Goal: Information Seeking & Learning: Learn about a topic

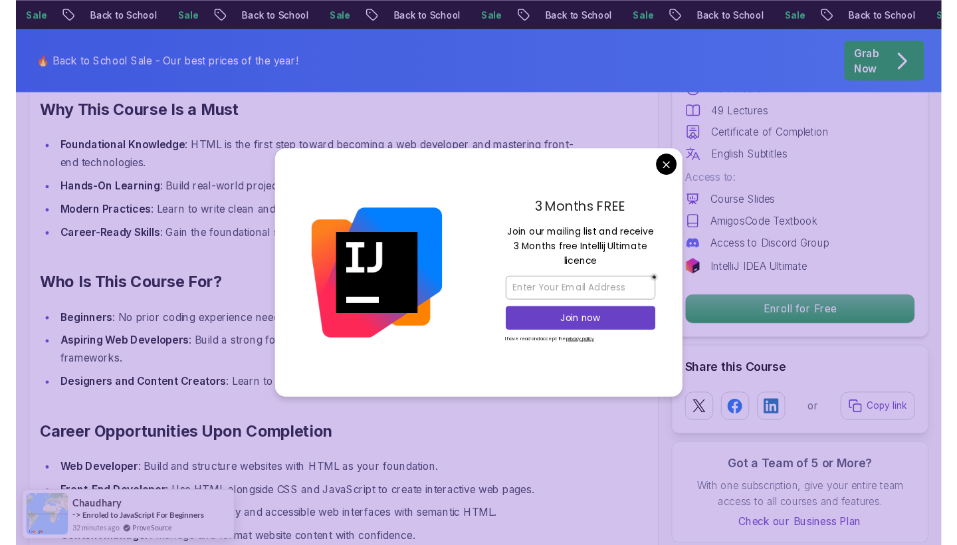
scroll to position [1080, 0]
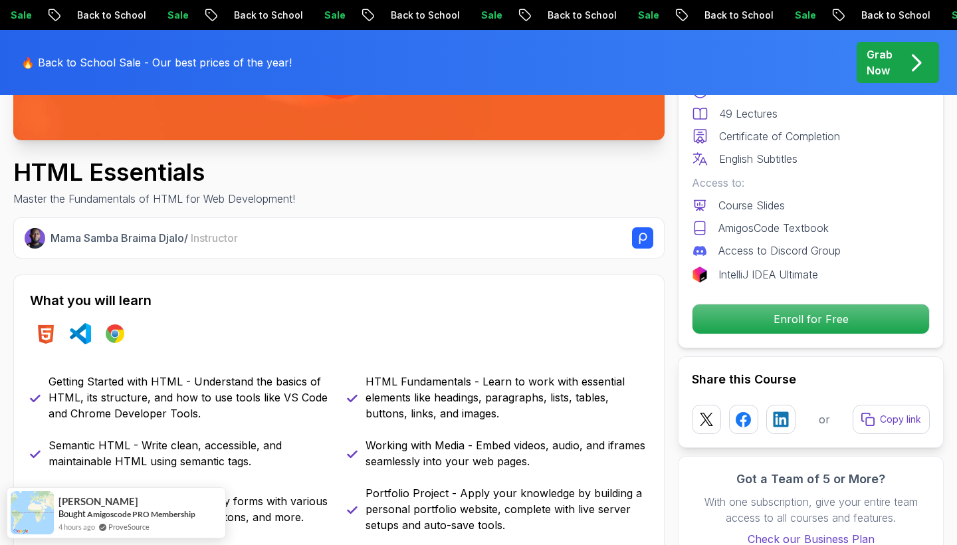
scroll to position [401, 0]
click at [525, 66] on div "🔥 Back to School Sale - Our best prices of the year! Grab Now" at bounding box center [478, 62] width 931 height 65
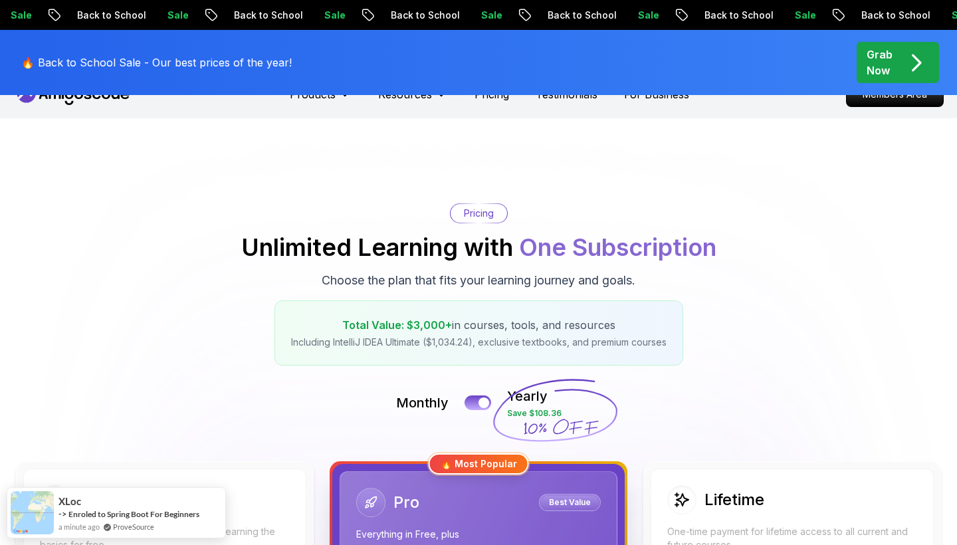
scroll to position [28, 0]
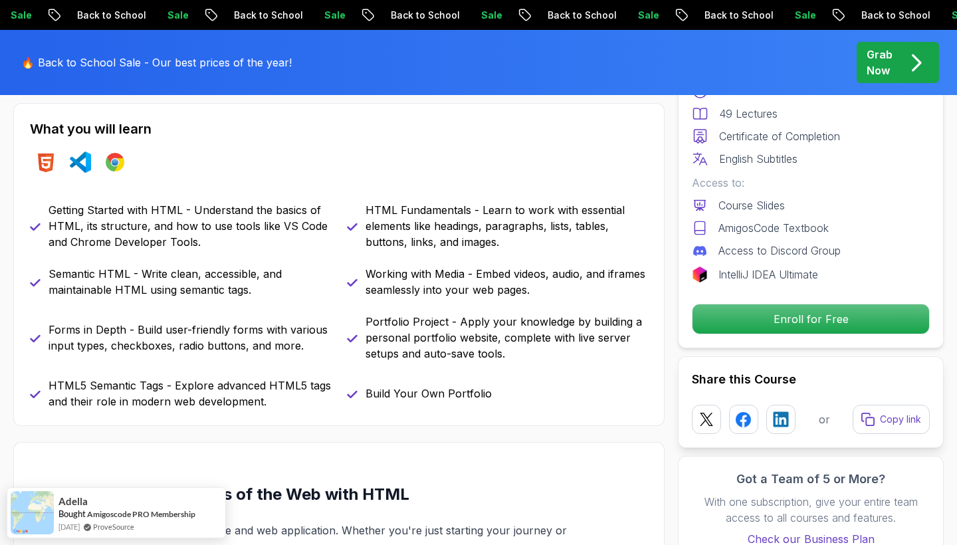
scroll to position [572, 0]
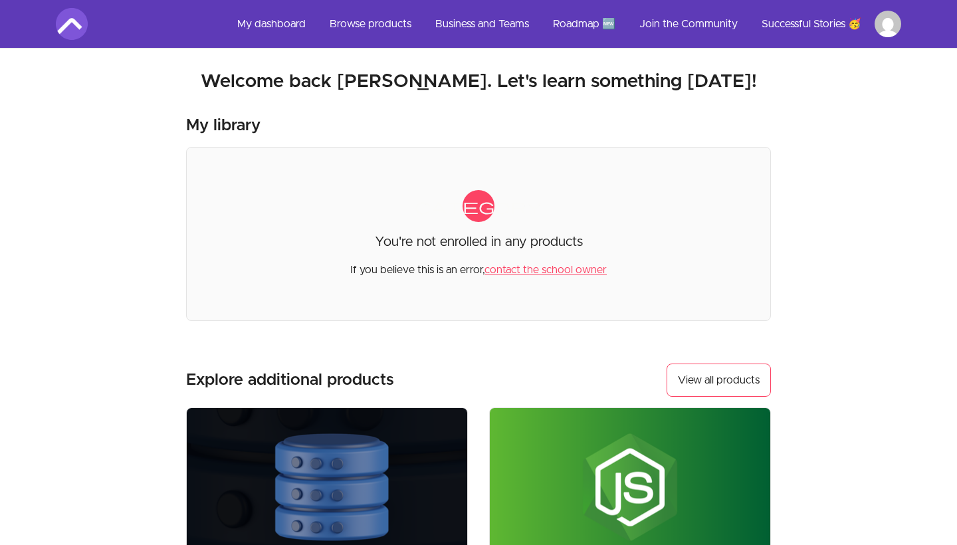
click at [883, 32] on html "Skip to main content Main menu Includes navigation links and user settings My d…" at bounding box center [478, 450] width 957 height 901
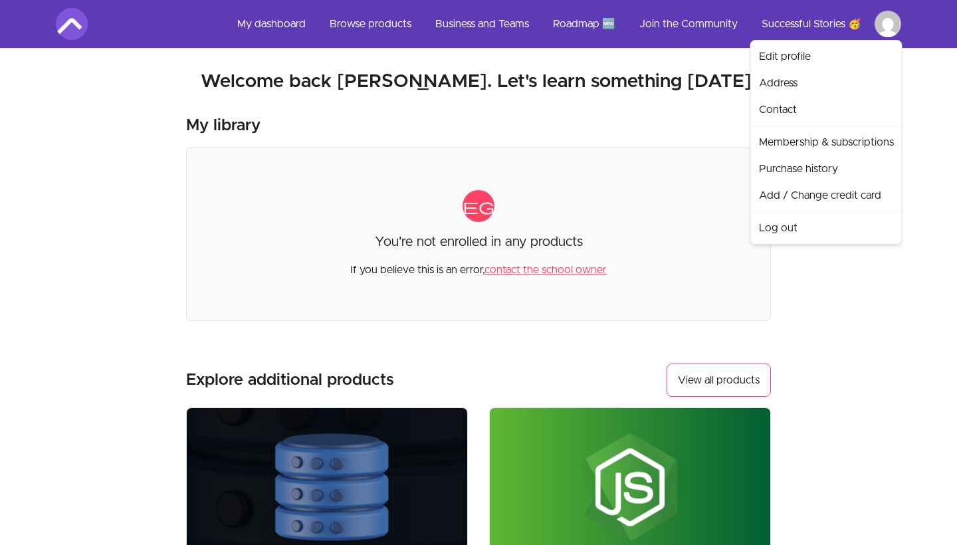
click at [271, 29] on html "Skip to main content Main menu Includes navigation links and user settings My d…" at bounding box center [478, 450] width 957 height 901
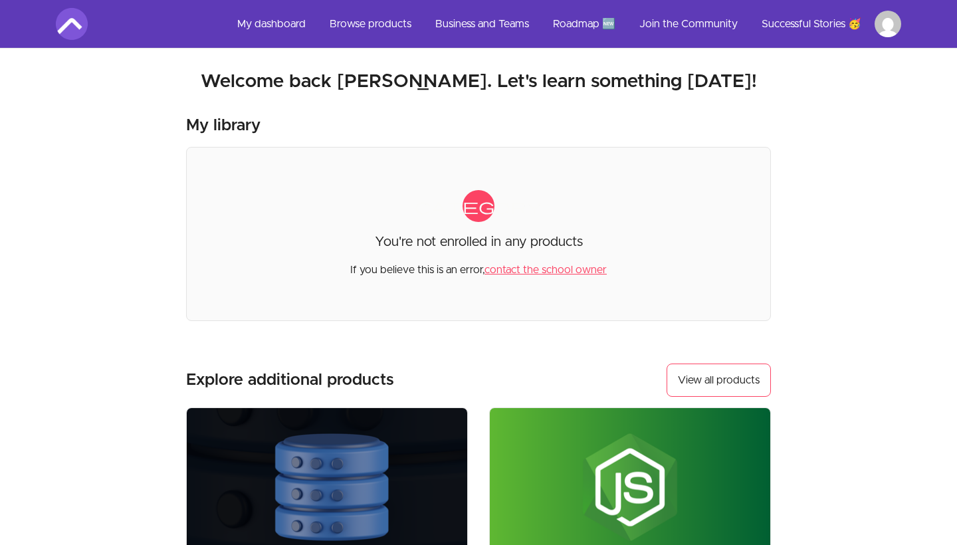
click at [273, 25] on link "My dashboard" at bounding box center [272, 24] width 90 height 32
click at [277, 25] on link "My dashboard" at bounding box center [272, 24] width 90 height 32
click at [899, 33] on html "Skip to main content Main menu Includes navigation links and user settings My d…" at bounding box center [478, 450] width 957 height 901
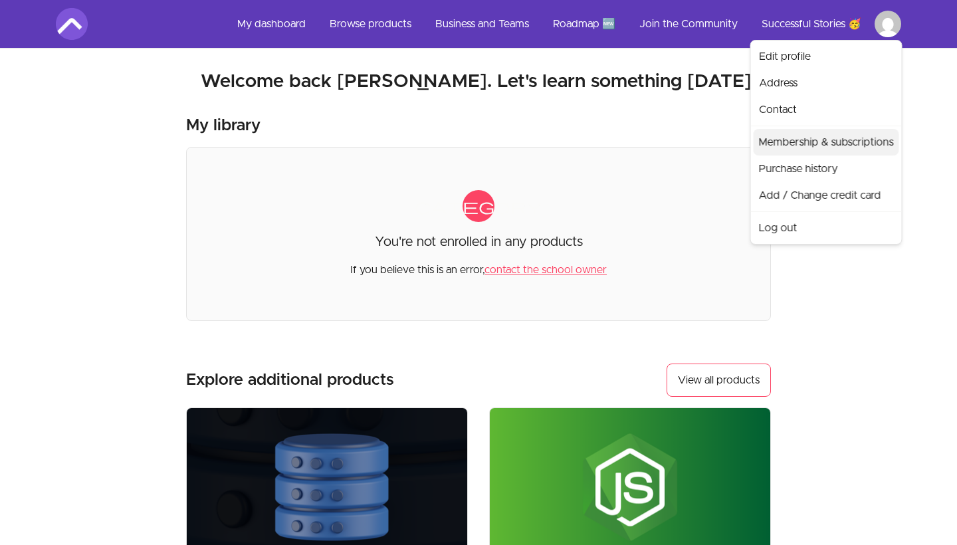
click at [836, 147] on link "Membership & subscriptions" at bounding box center [827, 142] width 146 height 27
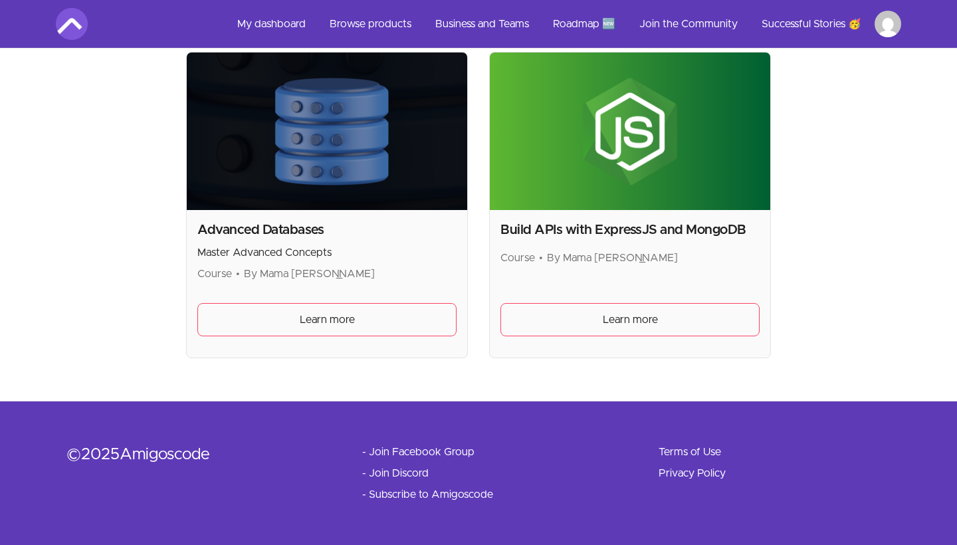
scroll to position [356, 0]
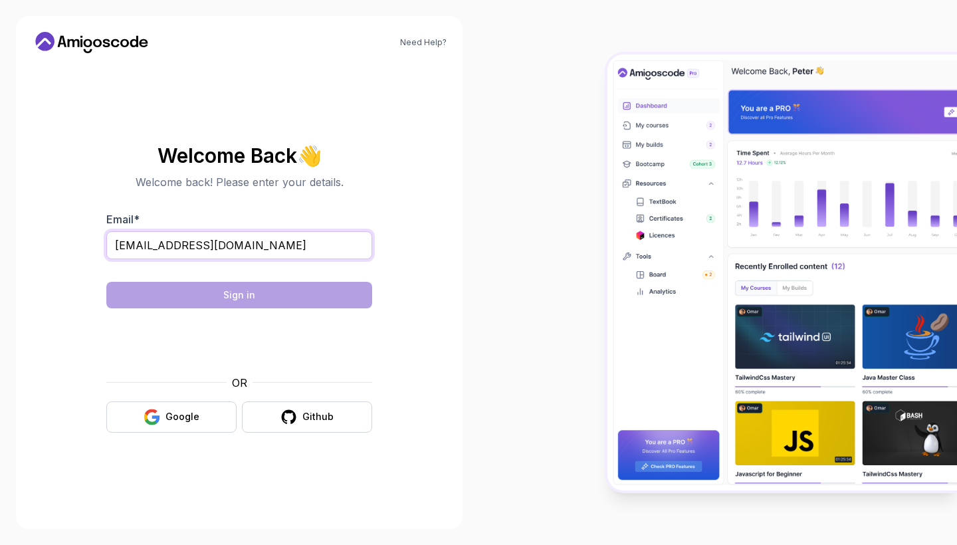
type input "may_sin706@yahoo.com"
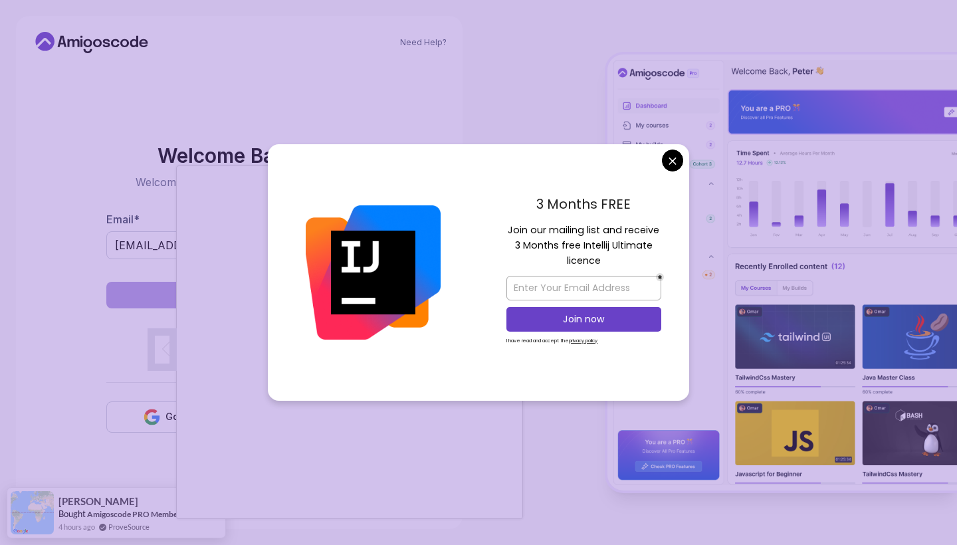
click at [670, 158] on body "Need Help? Welcome Back 👋 Welcome back! Please enter your details. Email * may_…" at bounding box center [478, 272] width 957 height 545
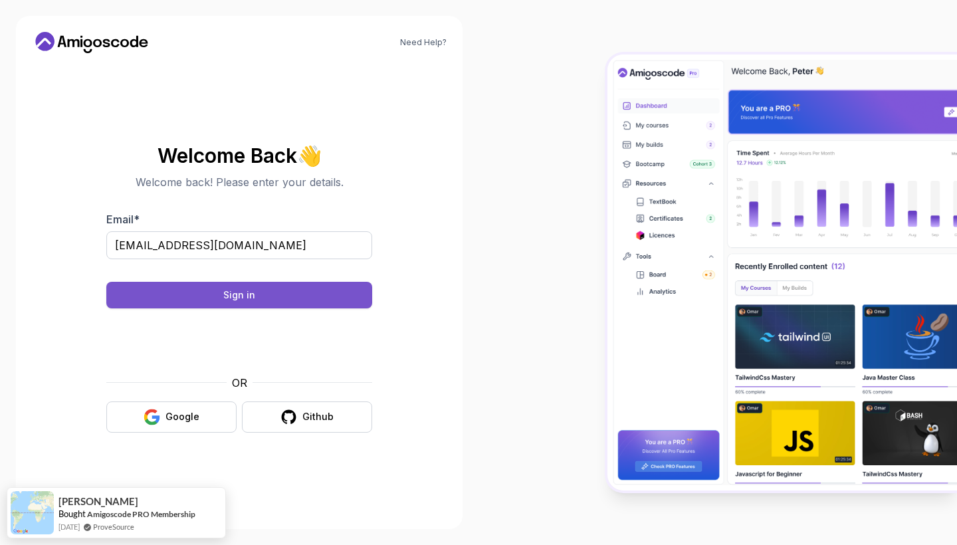
click at [251, 302] on button "Sign in" at bounding box center [239, 295] width 266 height 27
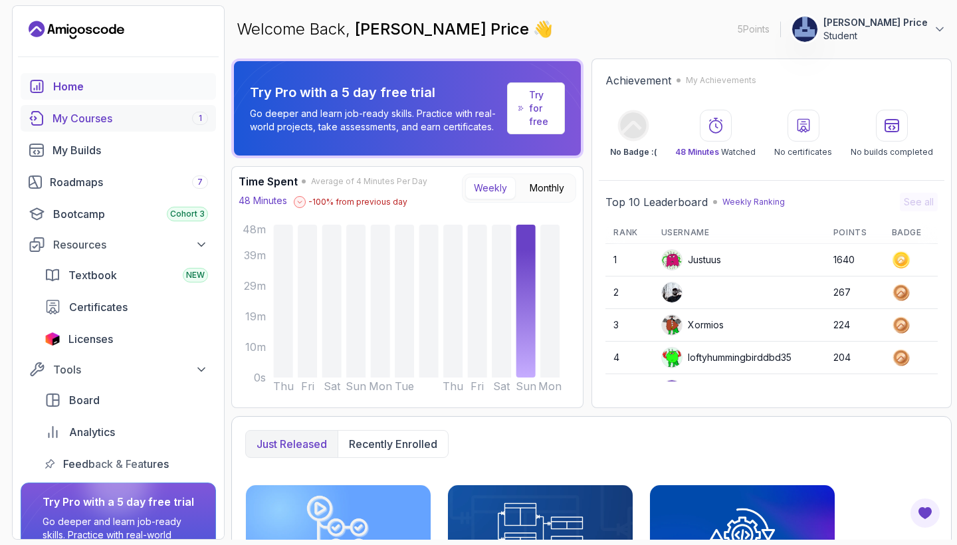
click at [120, 123] on div "My Courses 1" at bounding box center [131, 118] width 156 height 16
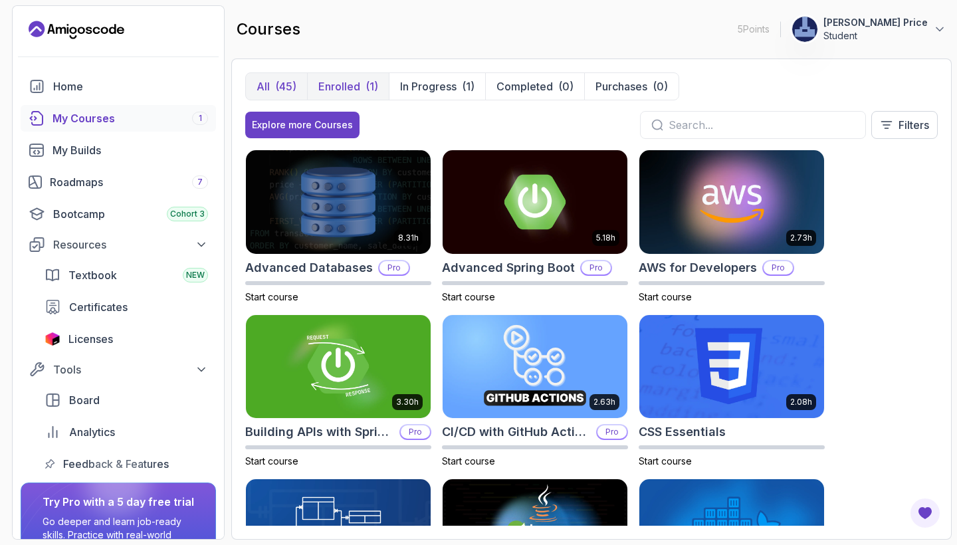
click at [344, 87] on p "Enrolled" at bounding box center [339, 86] width 42 height 16
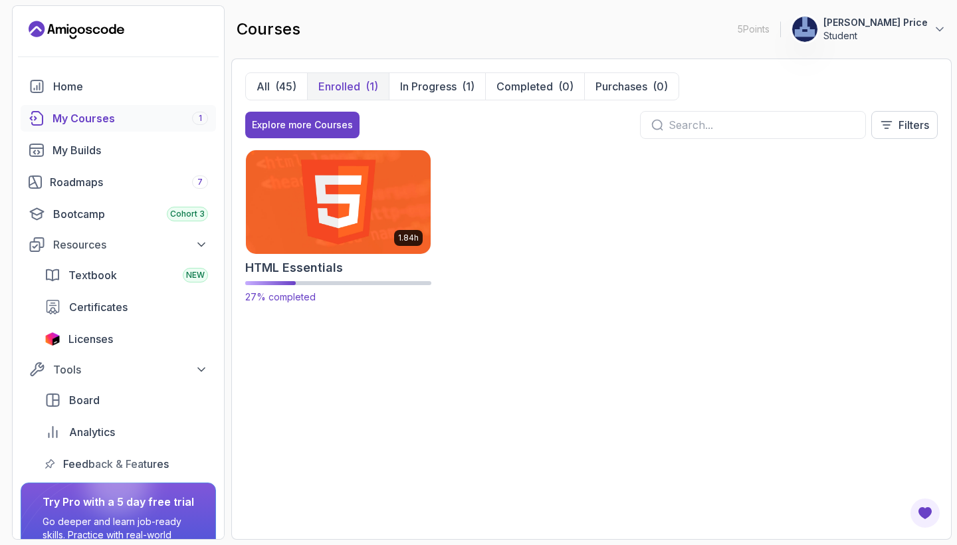
click at [312, 248] on img at bounding box center [338, 202] width 194 height 108
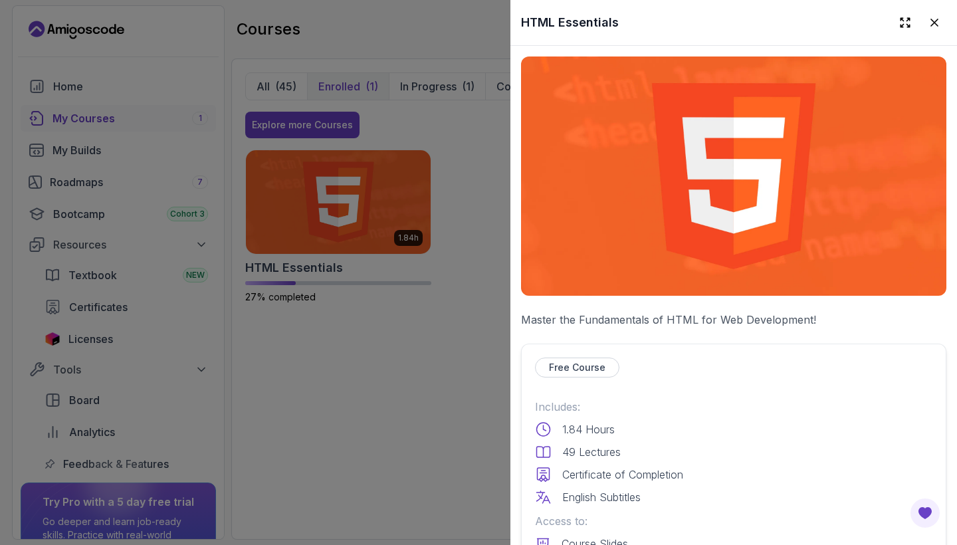
click at [798, 420] on div "Includes: 1.84 Hours 49 Lectures Certificate of Completion English Subtitles" at bounding box center [733, 452] width 397 height 106
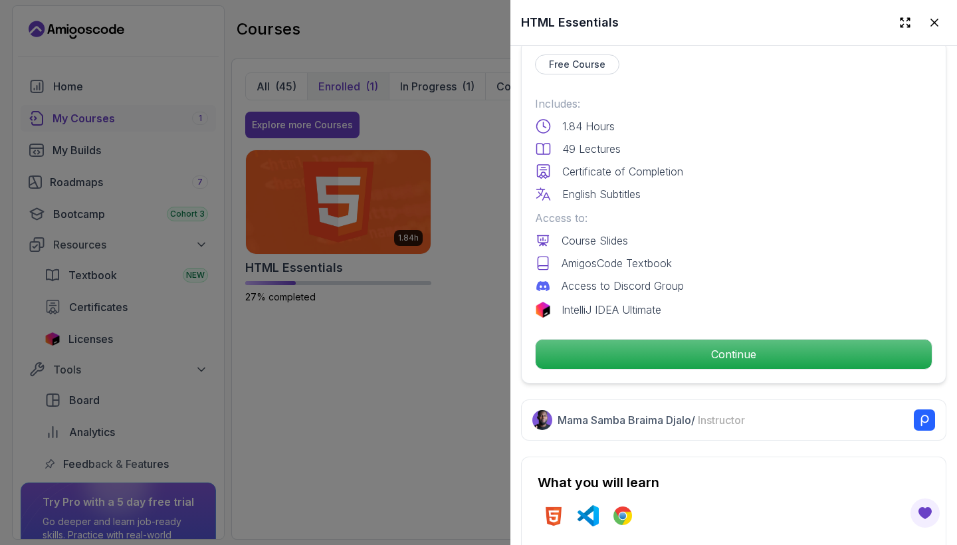
scroll to position [323, 0]
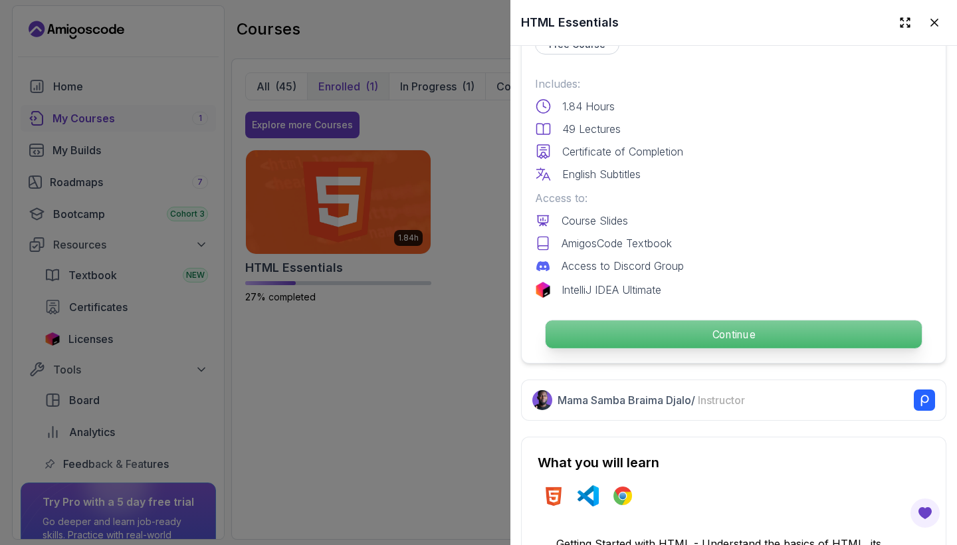
click at [732, 327] on p "Continue" at bounding box center [734, 334] width 376 height 28
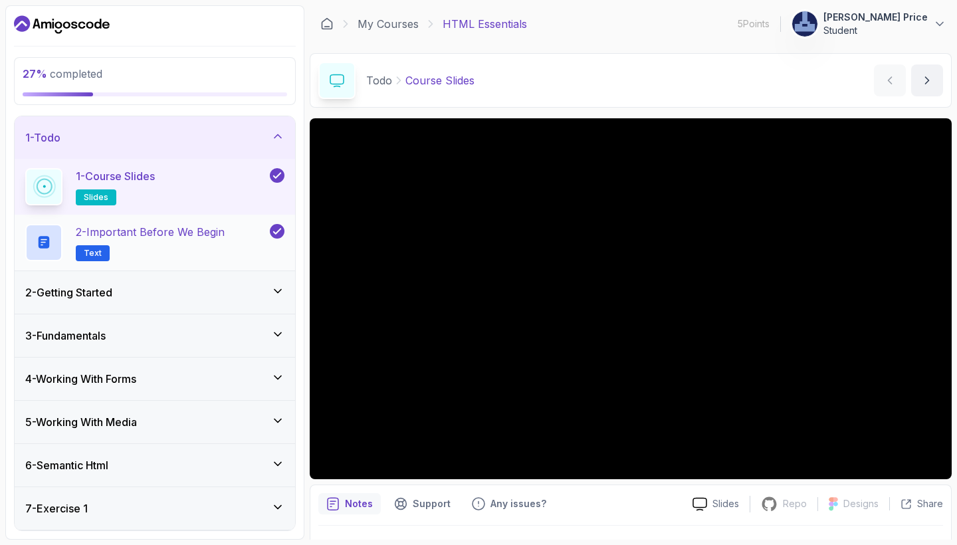
click at [229, 246] on div "2 - Important Before We Begin Text" at bounding box center [146, 242] width 242 height 37
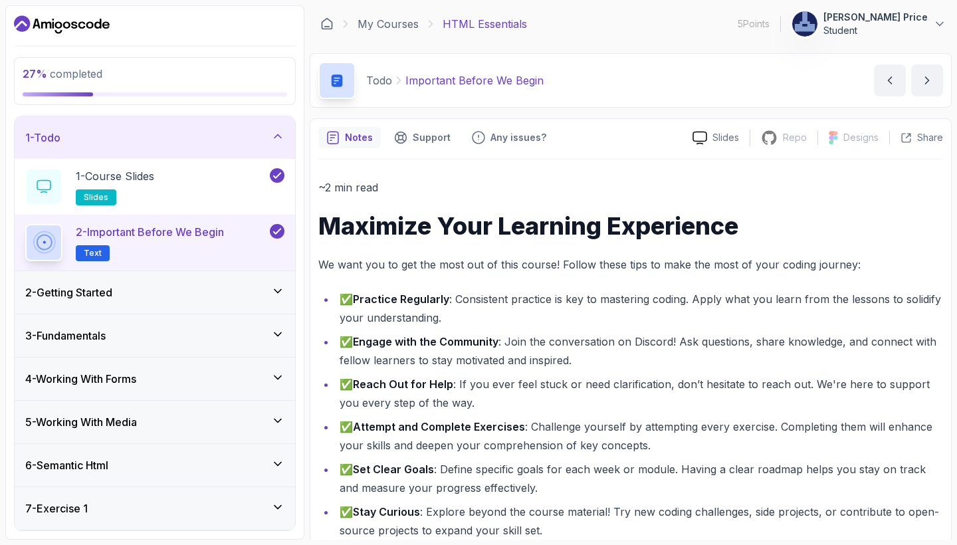
click at [231, 291] on div "2 - Getting Started" at bounding box center [154, 292] width 259 height 16
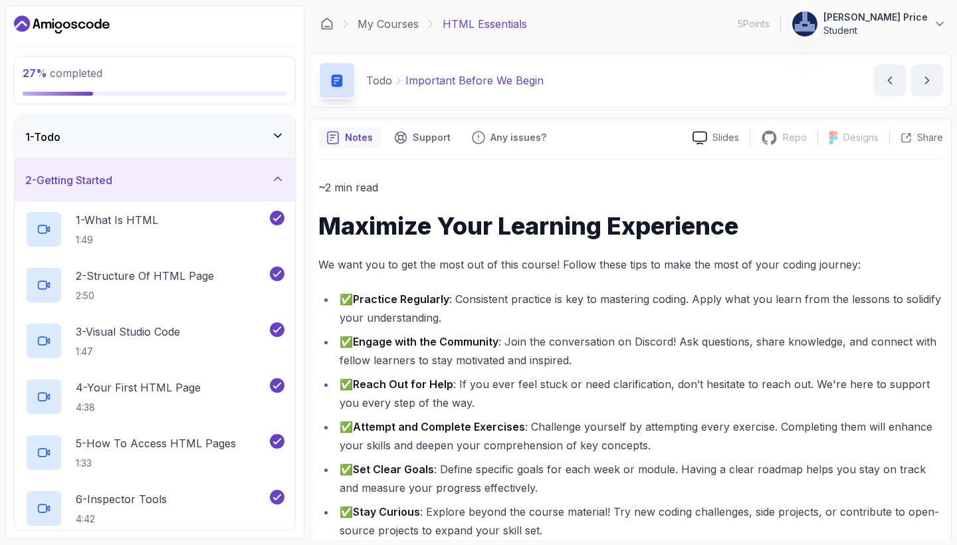
click at [293, 108] on div "27 % completed 1 - Todo 2 - Getting Started 1 - What Is HTML 1:49 2 - Structure…" at bounding box center [154, 272] width 299 height 534
click at [250, 235] on div "1 - What Is HTML 1:49" at bounding box center [146, 229] width 242 height 37
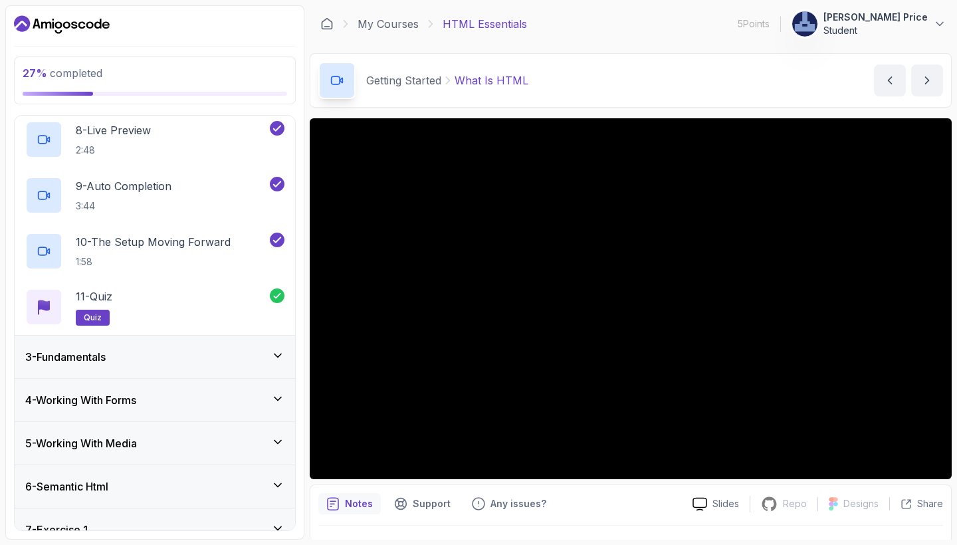
click at [268, 341] on div "3 - Fundamentals" at bounding box center [155, 357] width 281 height 43
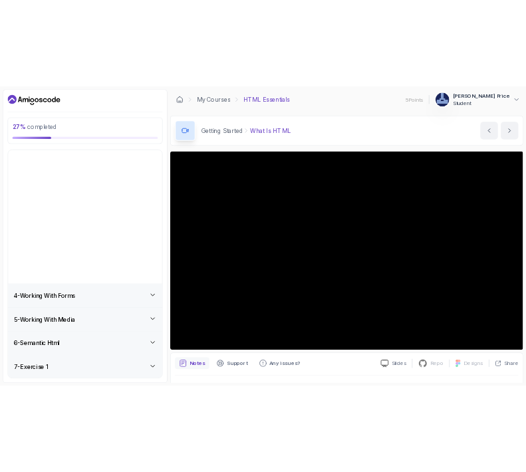
scroll to position [60, 0]
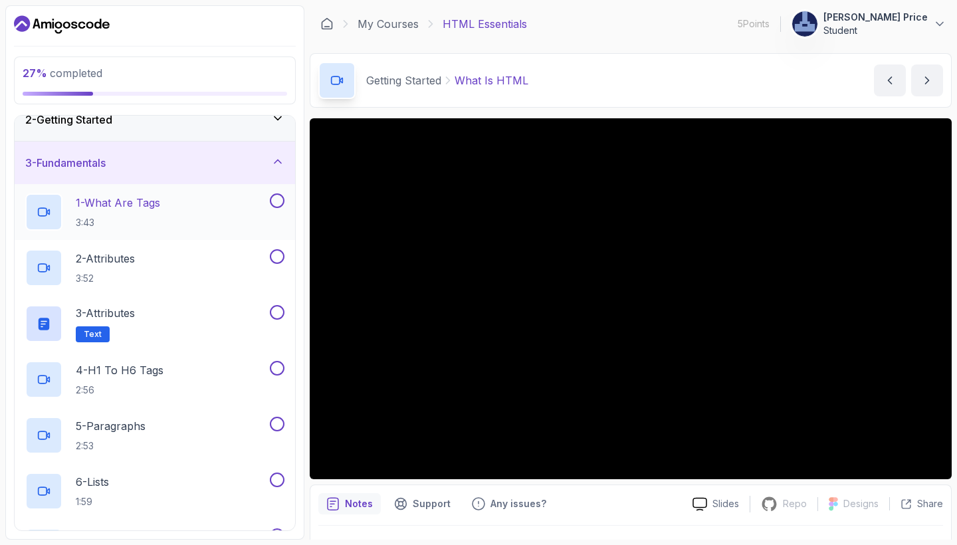
click at [200, 212] on div "1 - What Are Tags 3:43" at bounding box center [146, 211] width 242 height 37
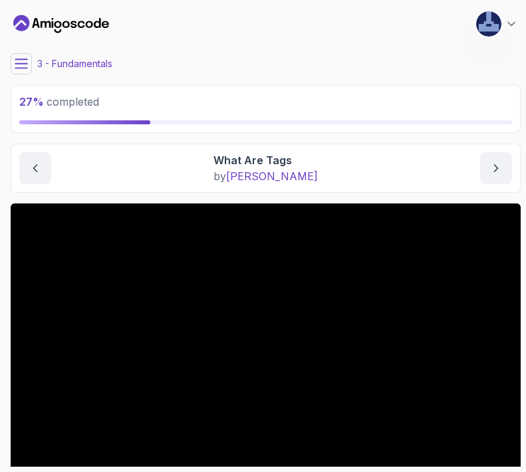
click at [423, 27] on div "My Courses HTML Essentials 5 Points 1 [PERSON_NAME] Price Student" at bounding box center [266, 23] width 510 height 37
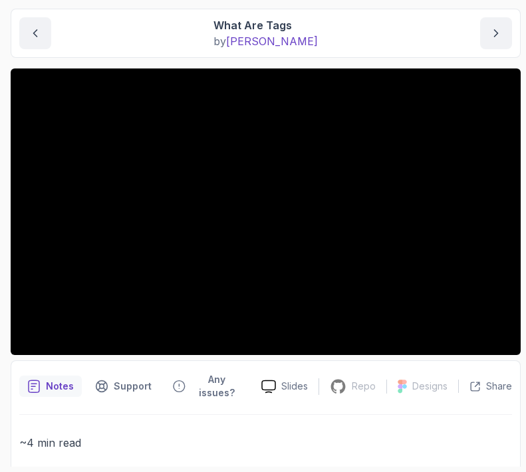
scroll to position [136, 0]
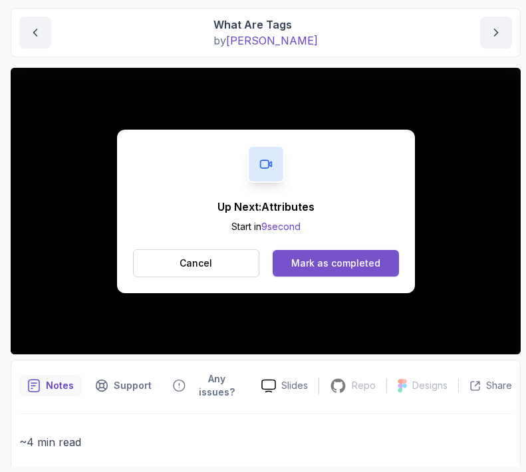
click at [320, 264] on div "Mark as completed" at bounding box center [335, 263] width 89 height 13
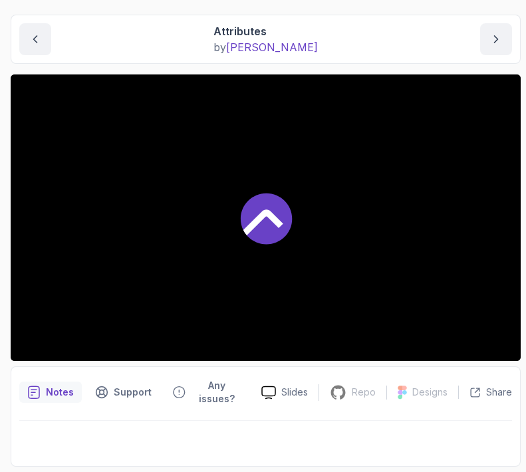
scroll to position [116, 0]
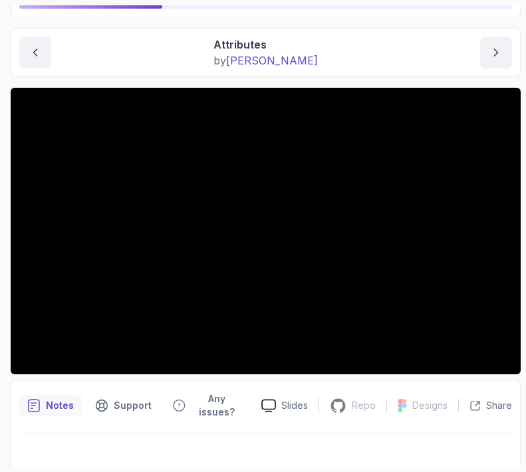
click at [56, 399] on p "Notes" at bounding box center [60, 405] width 28 height 13
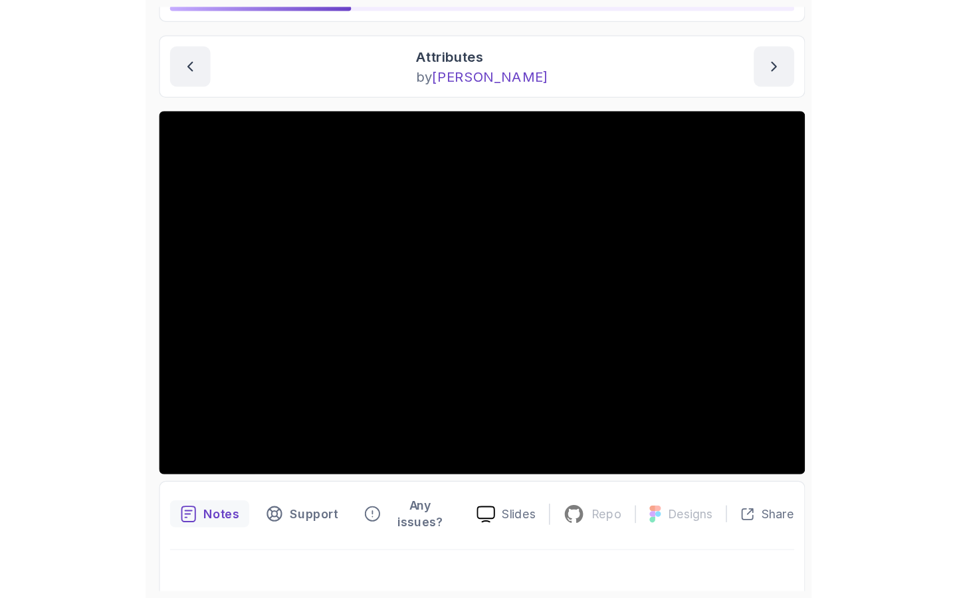
scroll to position [32, 0]
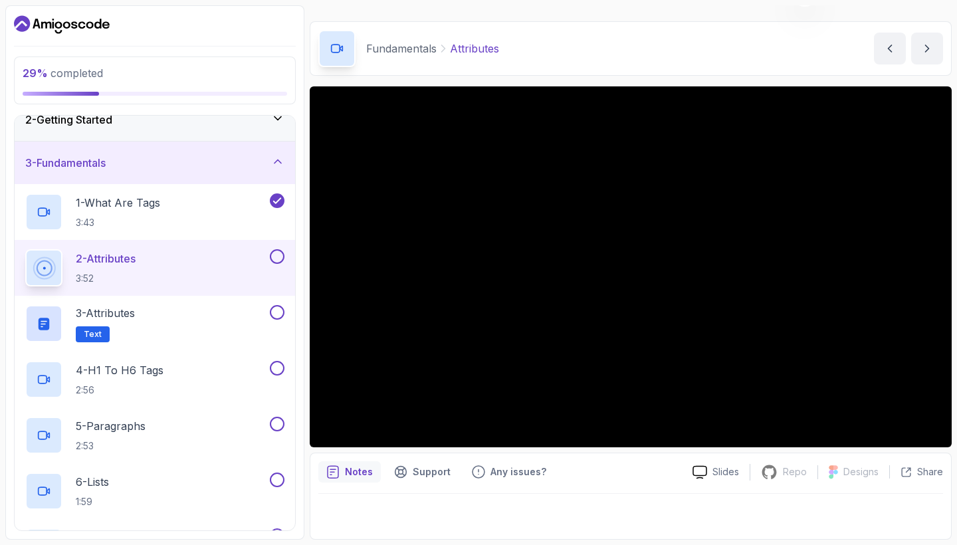
click at [347, 475] on p "Notes" at bounding box center [359, 471] width 28 height 13
click at [364, 529] on div at bounding box center [630, 512] width 625 height 37
click at [364, 495] on div at bounding box center [630, 512] width 625 height 37
click at [349, 504] on div at bounding box center [630, 512] width 625 height 37
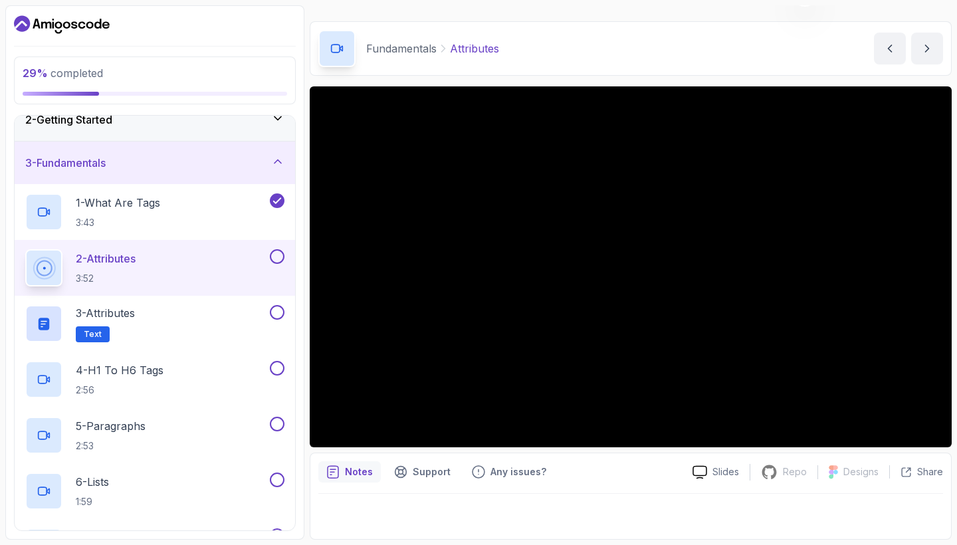
click at [349, 504] on div at bounding box center [630, 512] width 625 height 37
click at [356, 471] on p "Notes" at bounding box center [359, 471] width 28 height 13
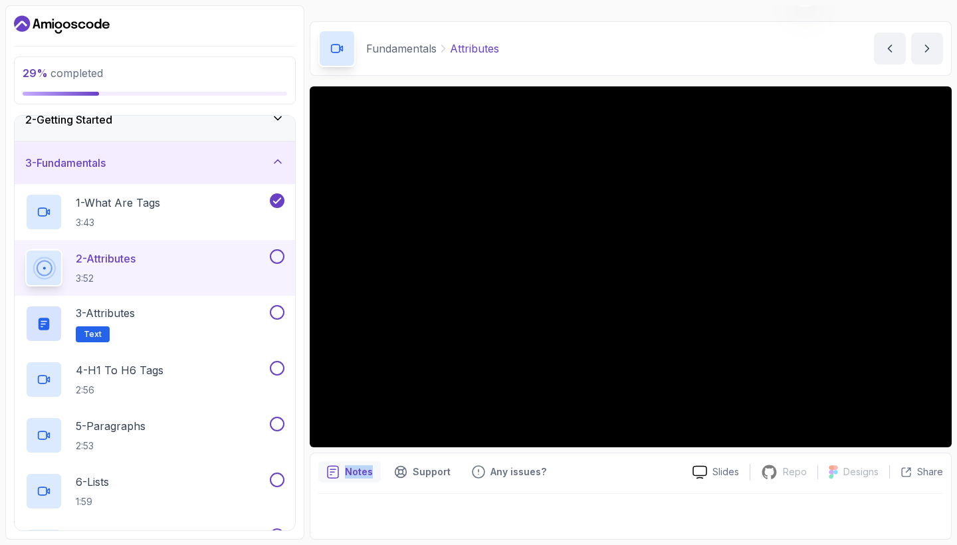
click at [336, 469] on icon "notes button" at bounding box center [332, 471] width 13 height 13
click at [362, 506] on div at bounding box center [630, 512] width 625 height 37
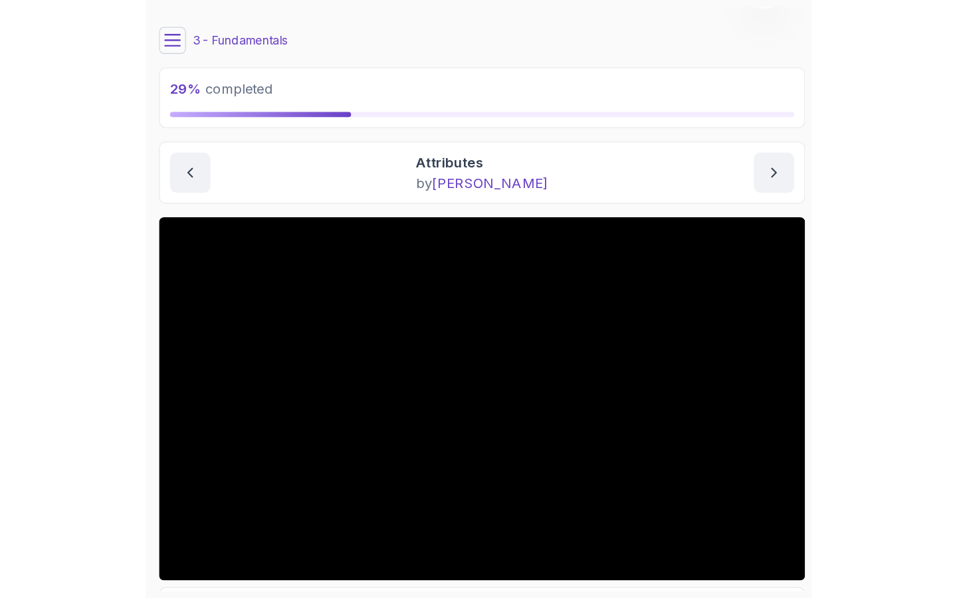
scroll to position [0, 0]
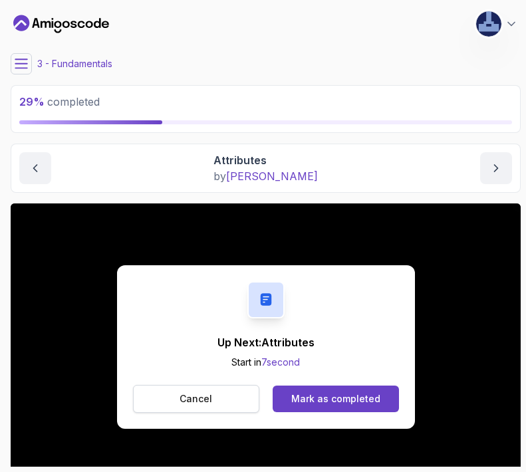
click at [208, 395] on p "Cancel" at bounding box center [195, 398] width 33 height 13
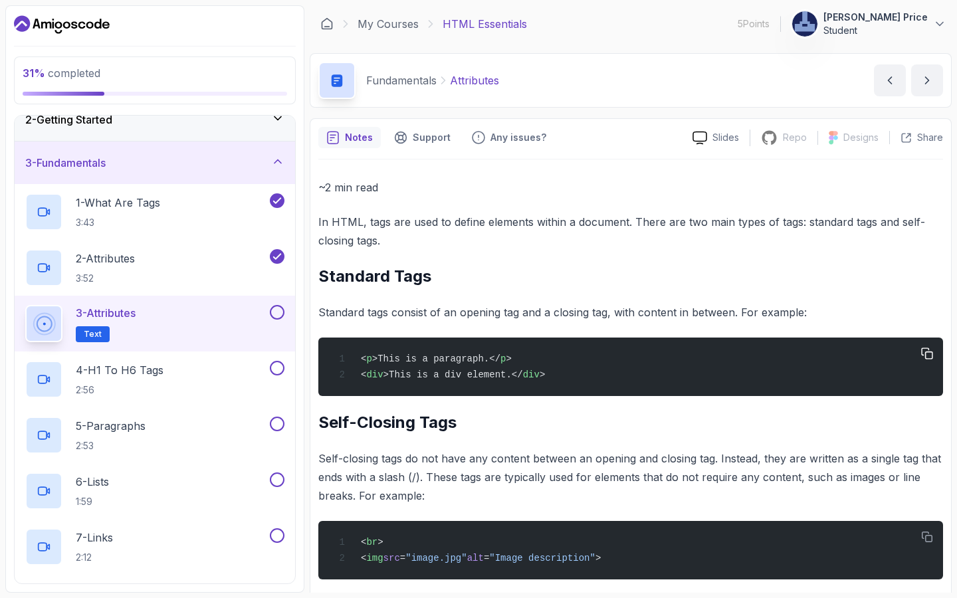
click at [540, 358] on div "< p >This is a paragraph.</ p > < div >This is a div element.</ div >" at bounding box center [631, 367] width 604 height 43
click at [102, 334] on span "Text" at bounding box center [93, 334] width 18 height 11
click at [136, 321] on p "3 - Attributes" at bounding box center [106, 313] width 60 height 16
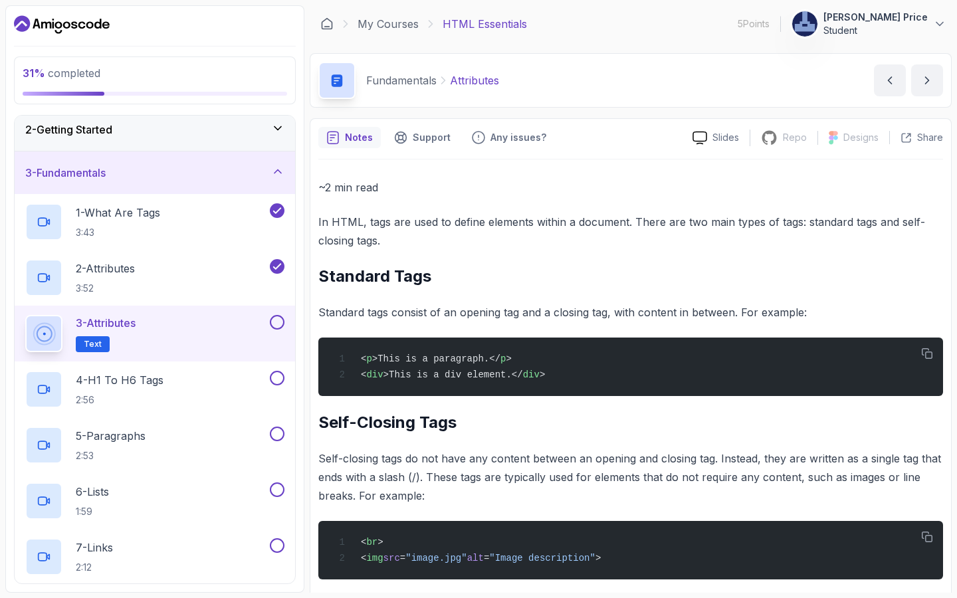
scroll to position [31, 0]
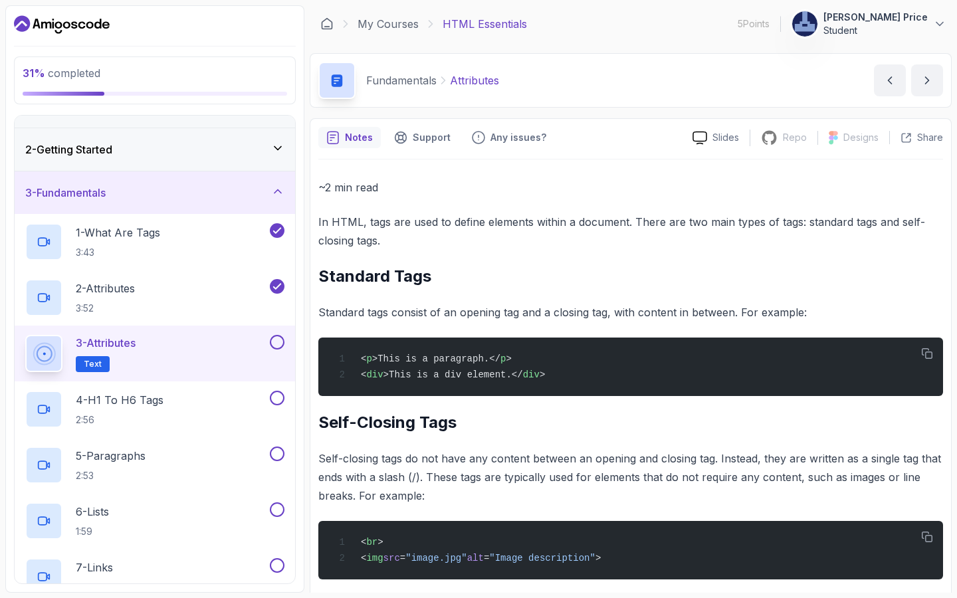
click at [682, 246] on p "In HTML, tags are used to define elements within a document. There are two main…" at bounding box center [630, 231] width 625 height 37
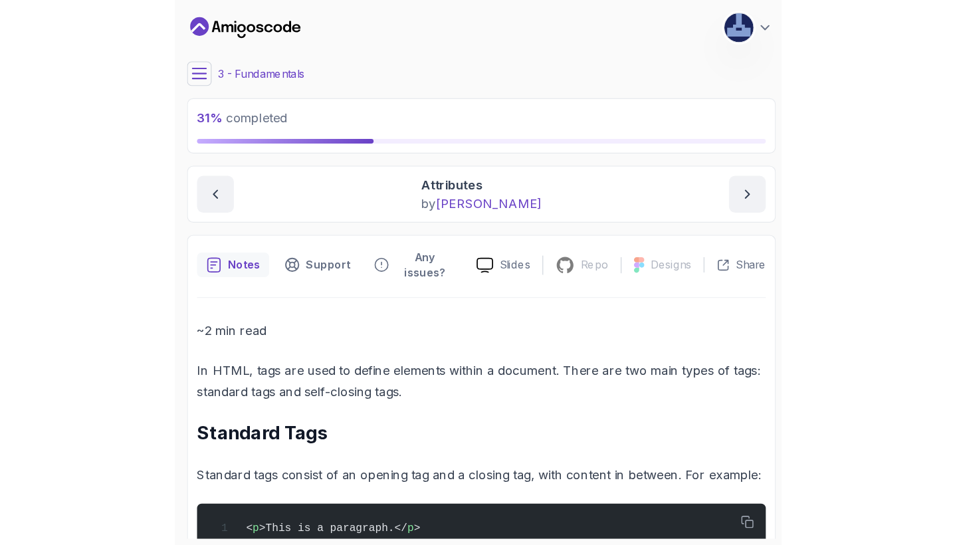
scroll to position [0, 0]
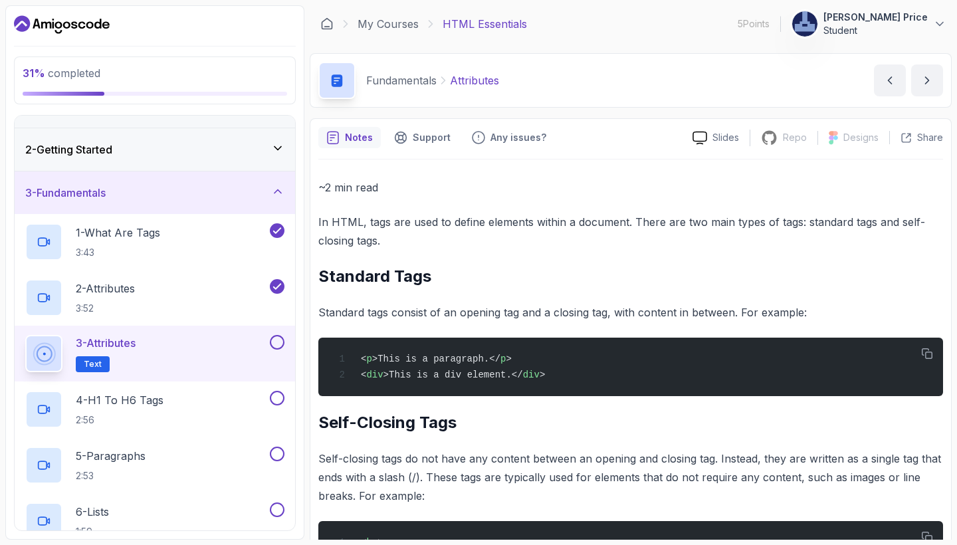
click at [102, 362] on span "Text" at bounding box center [93, 364] width 18 height 11
click at [60, 362] on icon at bounding box center [44, 354] width 32 height 32
click at [53, 352] on icon at bounding box center [43, 353] width 19 height 19
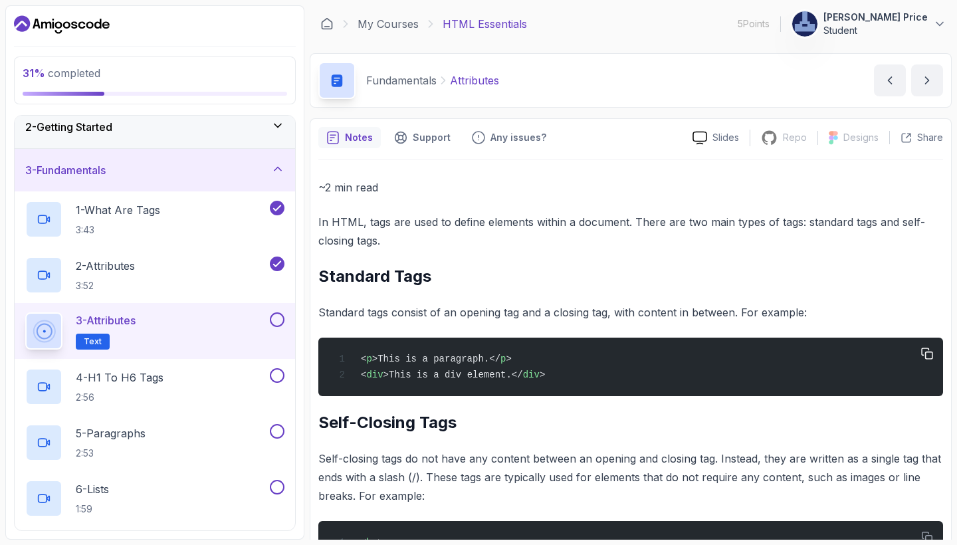
scroll to position [49, 0]
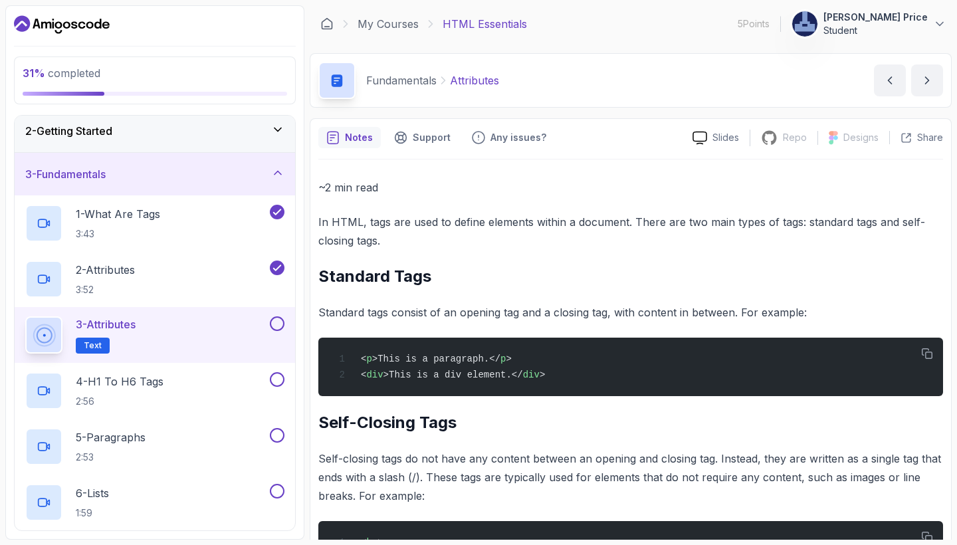
click at [731, 281] on h2 "Standard Tags" at bounding box center [630, 276] width 625 height 21
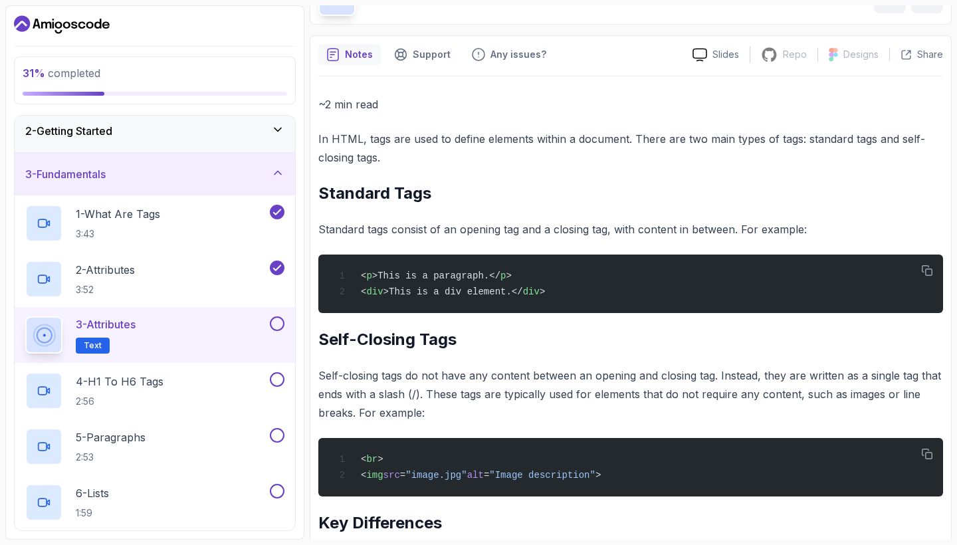
scroll to position [76, 0]
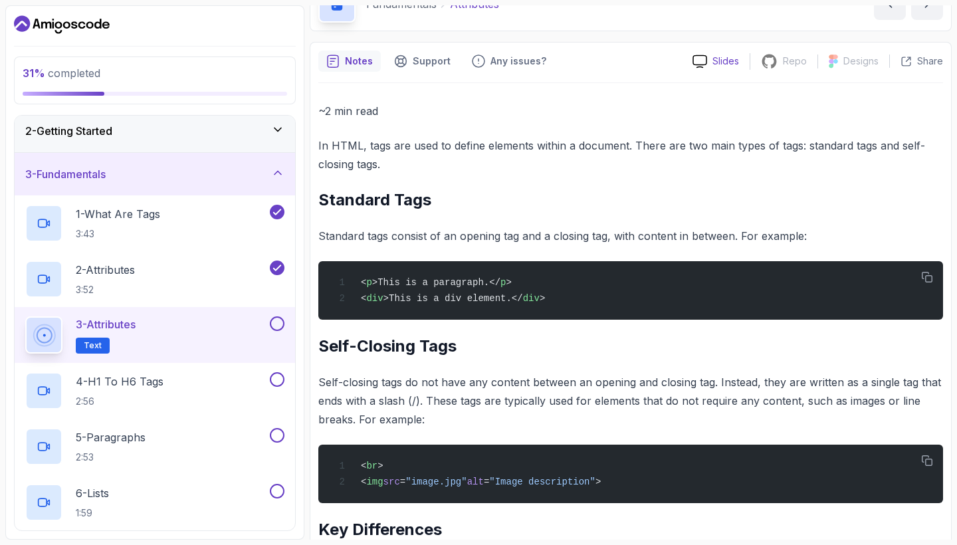
click at [727, 62] on p "Slides" at bounding box center [726, 61] width 27 height 13
click at [627, 221] on div "~2 min read In HTML, tags are used to define elements within a document. There …" at bounding box center [630, 528] width 625 height 853
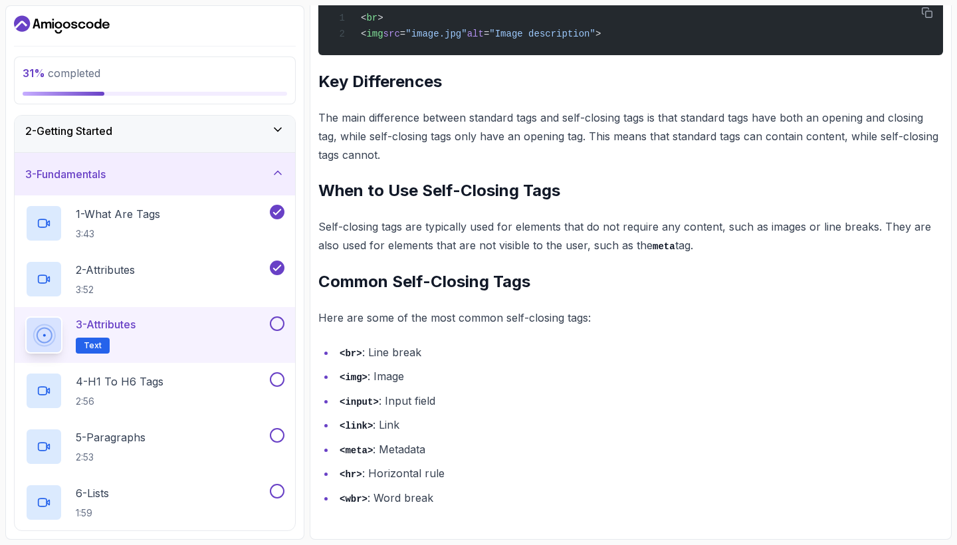
scroll to position [524, 0]
click at [284, 324] on button at bounding box center [277, 323] width 15 height 15
click at [221, 396] on div "4 - H1 To H6 Tags 2:56" at bounding box center [146, 390] width 242 height 37
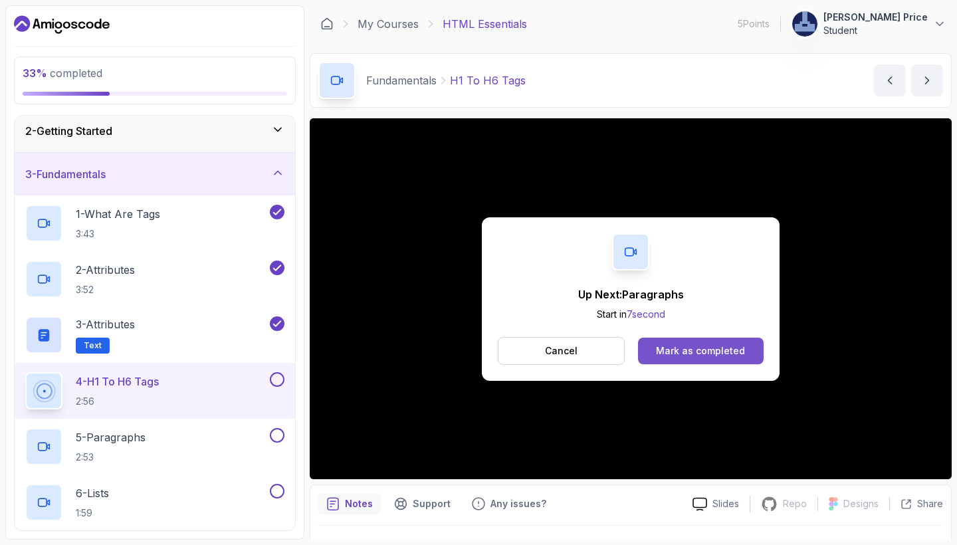
click at [666, 350] on div "Mark as completed" at bounding box center [700, 350] width 89 height 13
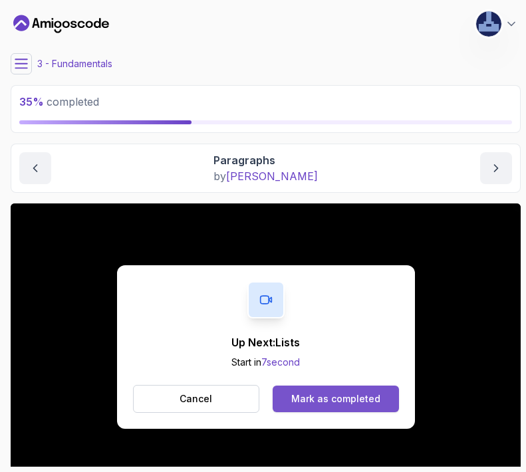
click at [308, 399] on div "Mark as completed" at bounding box center [335, 398] width 89 height 13
click at [350, 401] on div "Mark as completed" at bounding box center [335, 398] width 89 height 13
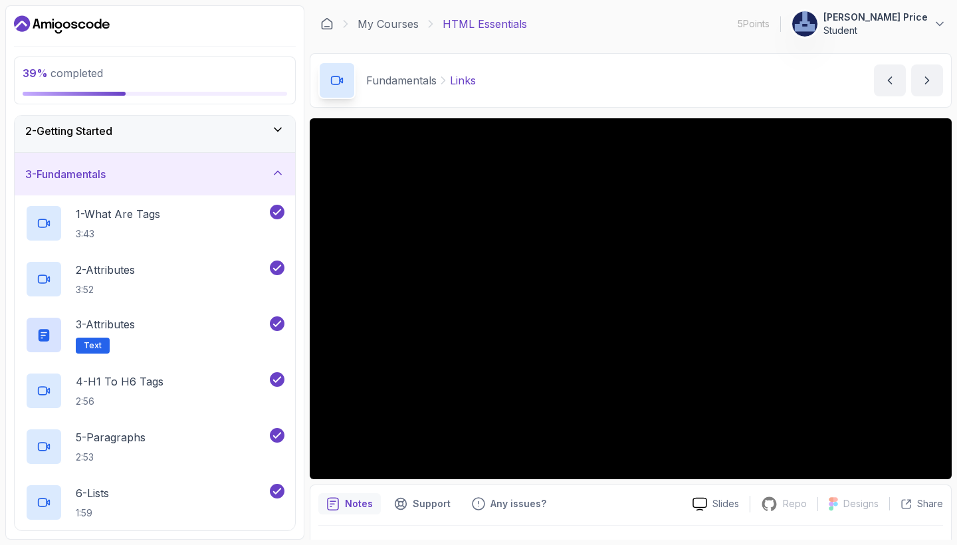
click at [290, 29] on div at bounding box center [155, 24] width 282 height 21
click at [612, 63] on div "Fundamentals Links Links by [PERSON_NAME]" at bounding box center [631, 80] width 642 height 55
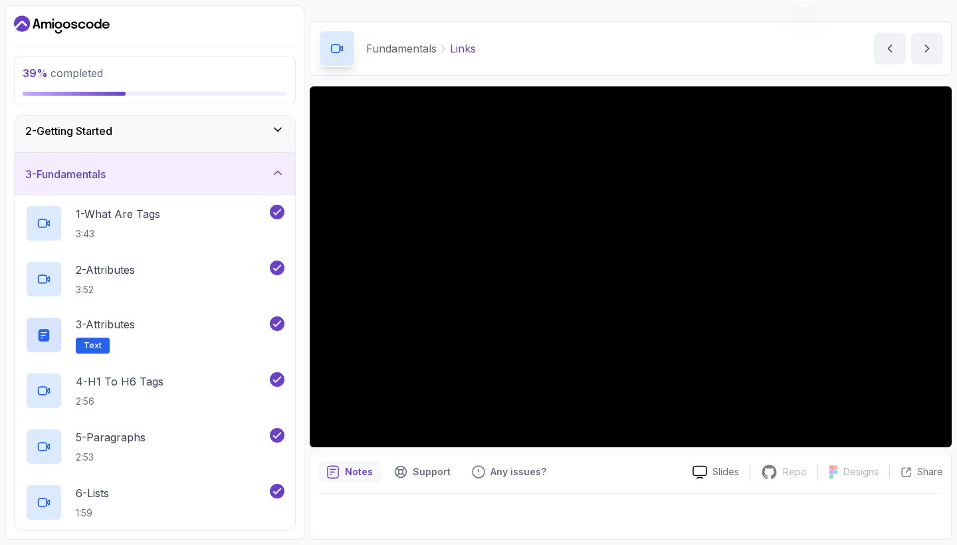
scroll to position [32, 0]
drag, startPoint x: 194, startPoint y: 497, endPoint x: 195, endPoint y: 394, distance: 103.7
click at [195, 394] on div "1 - What Are Tags 3:43 2 - Attributes 3:52 3 - Attributes Text 4 - H1 To H6 Tag…" at bounding box center [155, 530] width 281 height 670
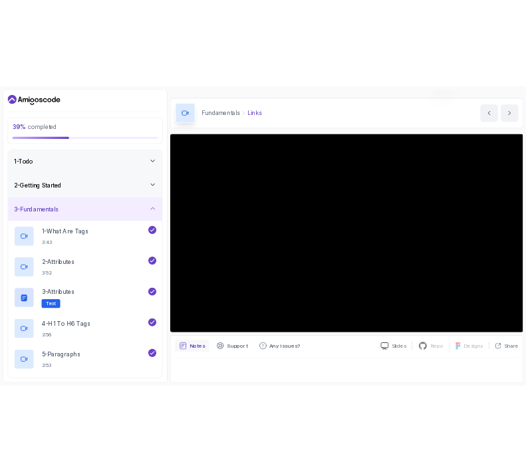
scroll to position [0, 0]
